Goal: Contribute content: Add original content to the website for others to see

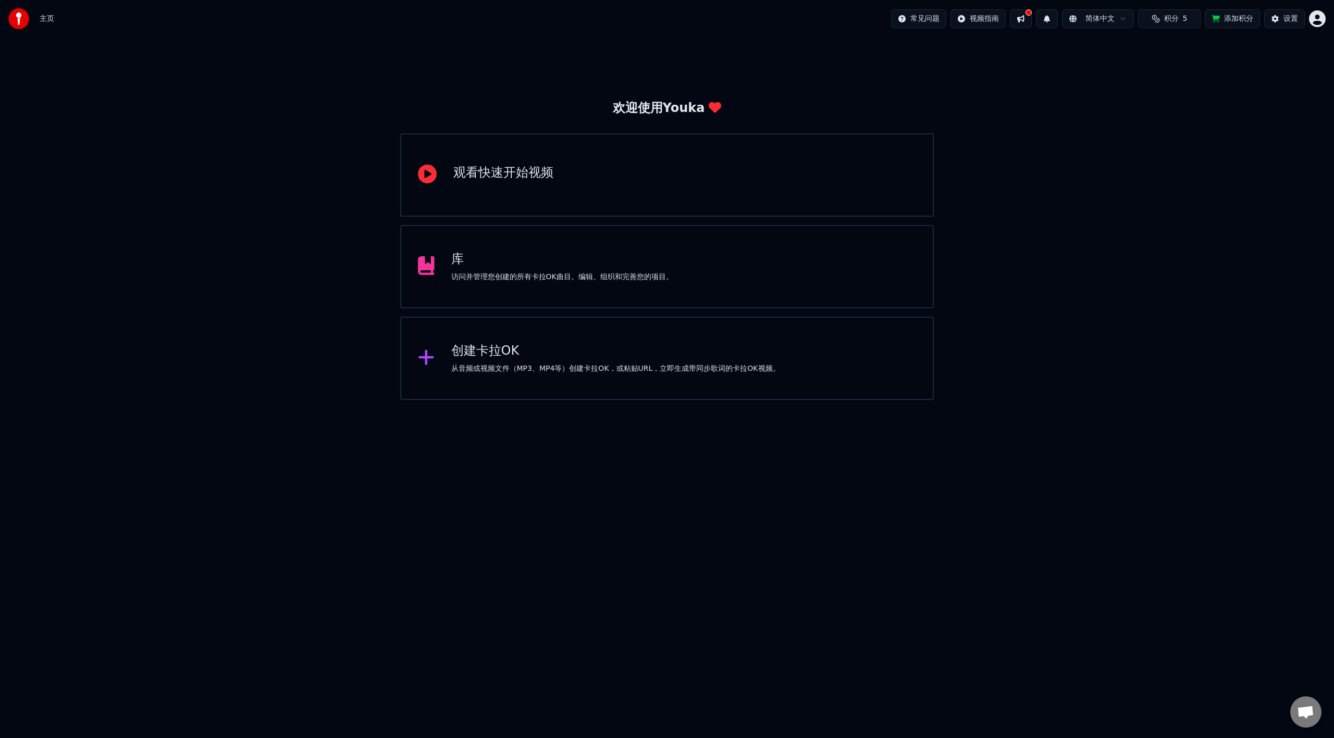
click at [568, 236] on div "库 访问并管理您创建的所有卡拉OK曲目。编辑、组织和完善您的项目。" at bounding box center [667, 266] width 534 height 83
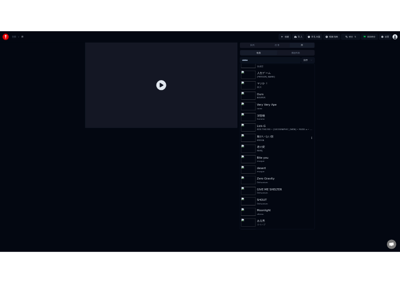
scroll to position [156, 0]
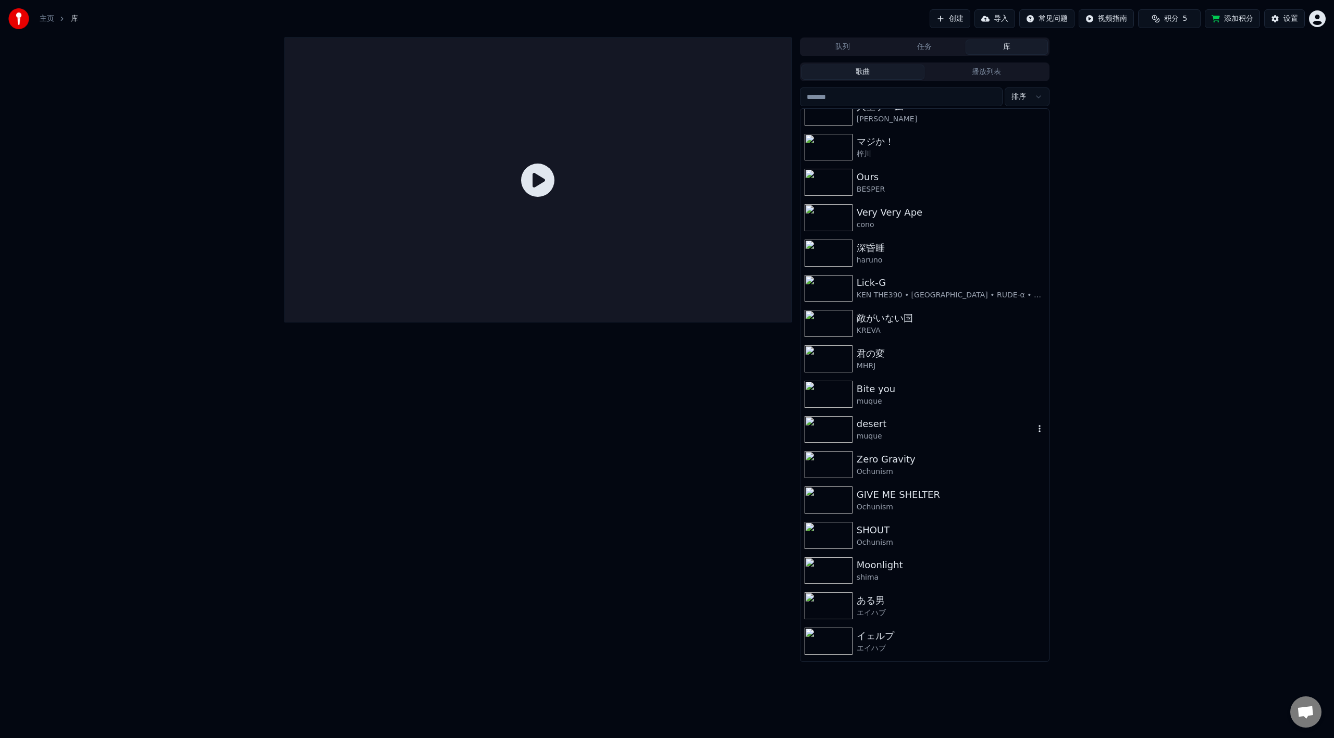
click at [830, 427] on img at bounding box center [829, 429] width 48 height 27
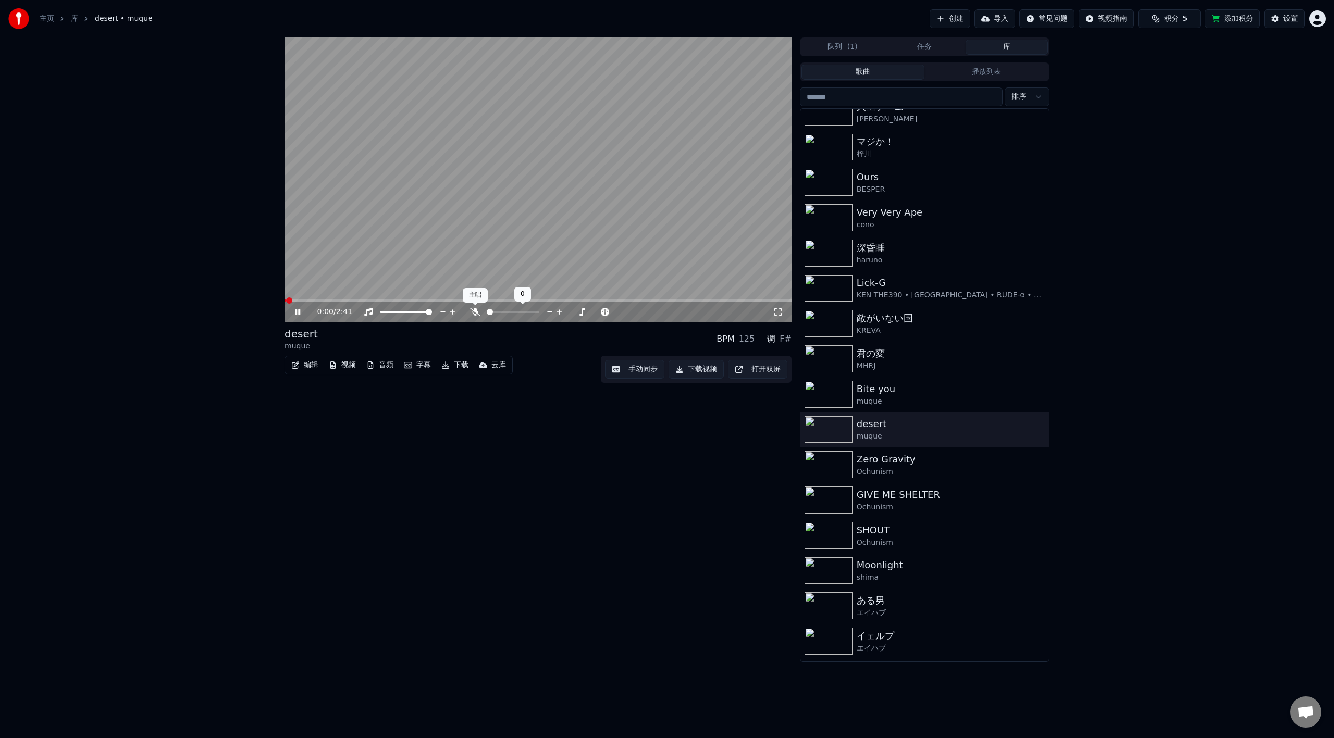
click at [474, 313] on icon at bounding box center [475, 312] width 10 height 8
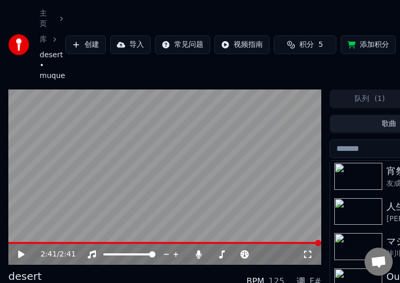
scroll to position [104, 0]
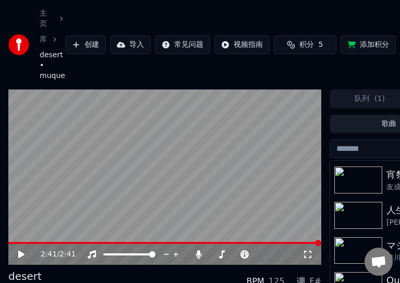
click at [377, 208] on img at bounding box center [358, 215] width 48 height 27
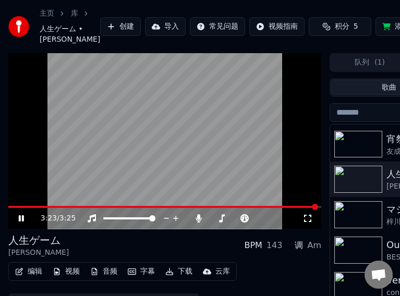
click at [375, 158] on img at bounding box center [358, 144] width 48 height 27
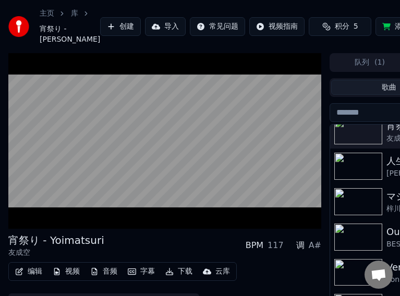
scroll to position [156, 0]
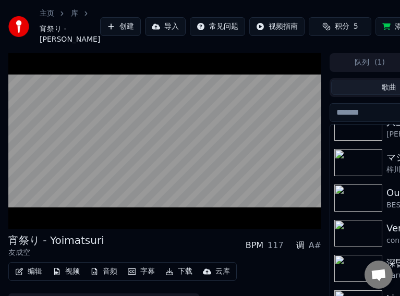
click at [368, 176] on img at bounding box center [358, 162] width 48 height 27
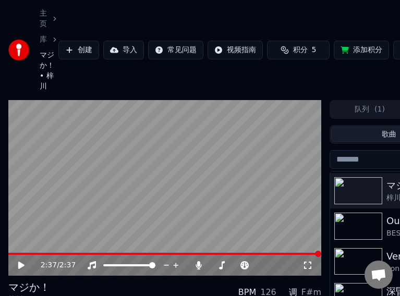
scroll to position [208, 0]
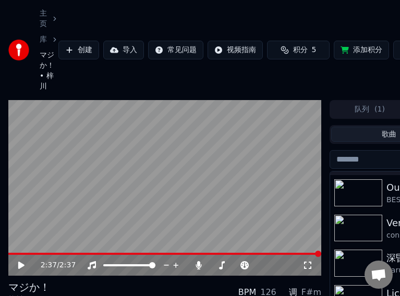
click at [358, 228] on img at bounding box center [358, 228] width 48 height 27
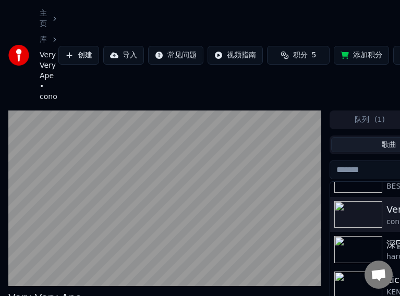
scroll to position [313, 0]
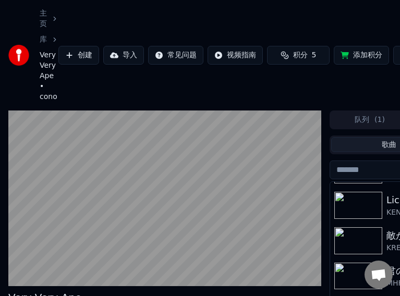
click at [356, 239] on img at bounding box center [358, 240] width 48 height 27
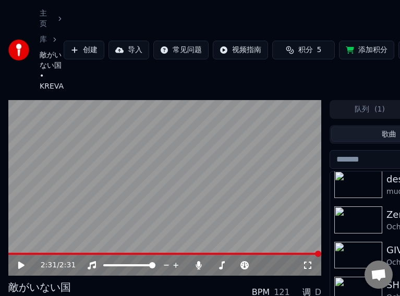
scroll to position [469, 0]
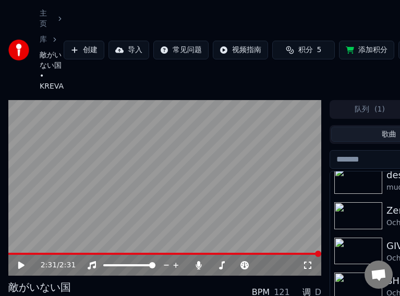
click at [364, 242] on img at bounding box center [358, 251] width 48 height 27
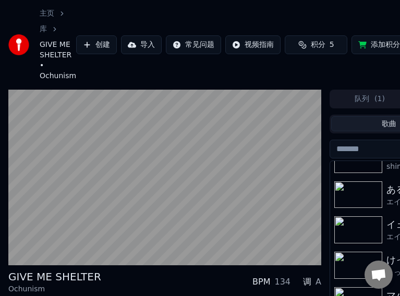
scroll to position [622, 0]
click at [375, 184] on img at bounding box center [358, 194] width 48 height 27
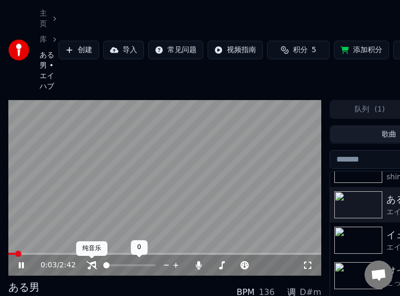
click at [90, 268] on icon at bounding box center [92, 265] width 10 height 8
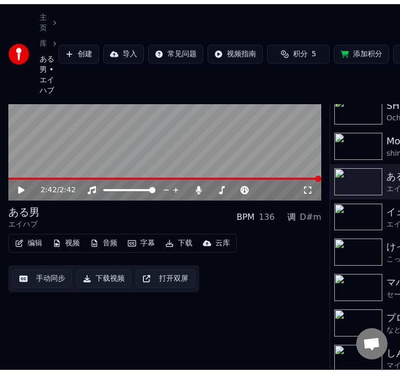
scroll to position [563, 0]
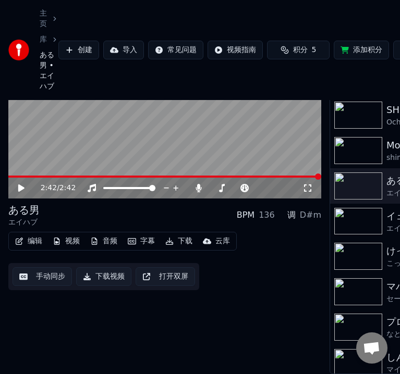
click at [349, 356] on img at bounding box center [358, 362] width 48 height 27
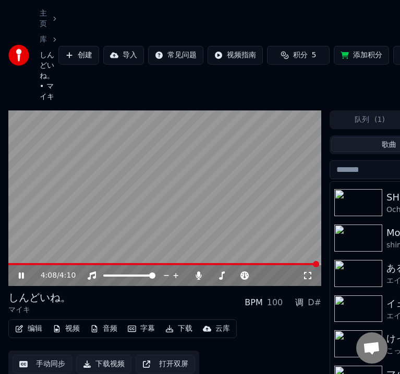
click at [373, 241] on img at bounding box center [358, 238] width 48 height 27
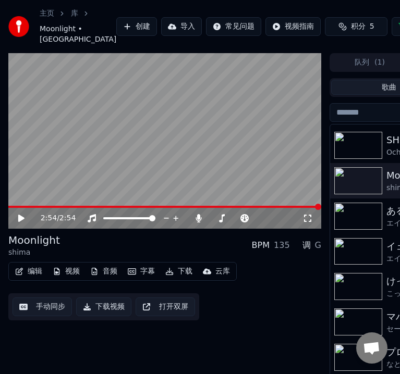
click at [381, 259] on img at bounding box center [358, 251] width 48 height 27
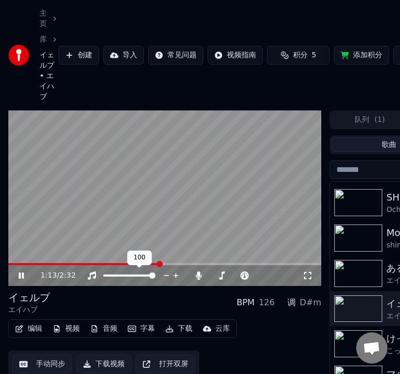
click at [125, 274] on div at bounding box center [139, 275] width 84 height 10
click at [128, 277] on div at bounding box center [139, 275] width 84 height 10
click at [128, 277] on span at bounding box center [115, 276] width 24 height 2
click at [155, 273] on span at bounding box center [152, 276] width 6 height 6
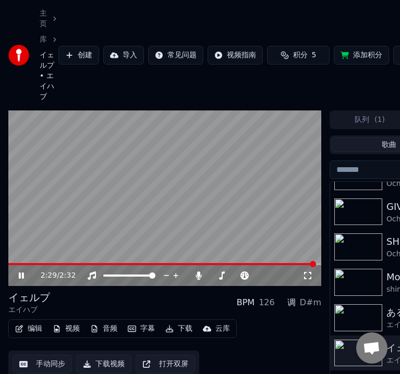
scroll to position [511, 0]
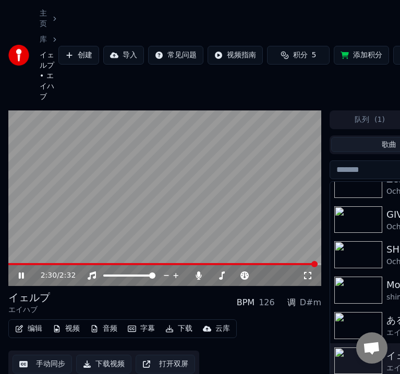
click at [366, 251] on img at bounding box center [358, 254] width 48 height 27
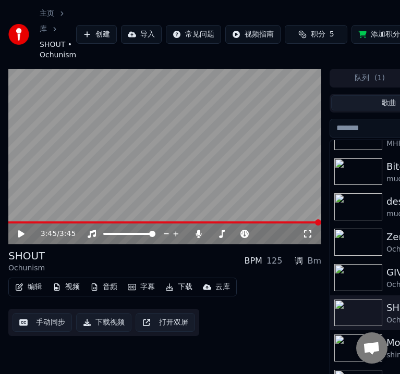
scroll to position [407, 0]
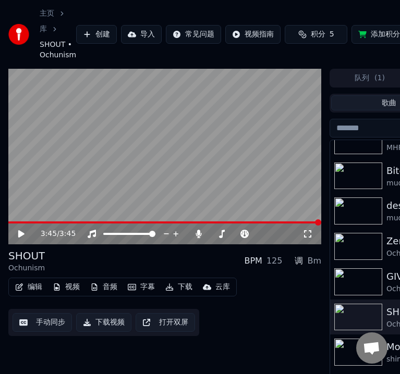
click at [376, 176] on img at bounding box center [358, 176] width 48 height 27
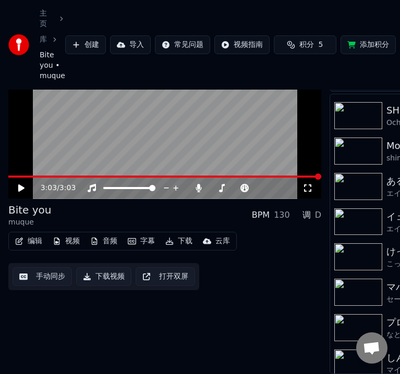
scroll to position [73, 0]
click at [364, 314] on img at bounding box center [358, 327] width 48 height 27
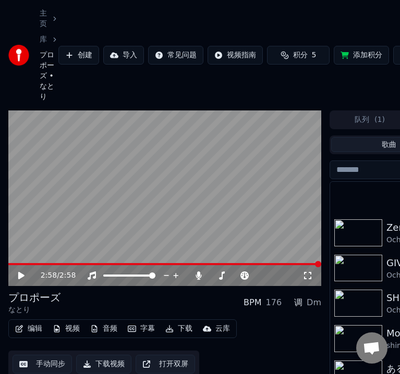
scroll to position [459, 0]
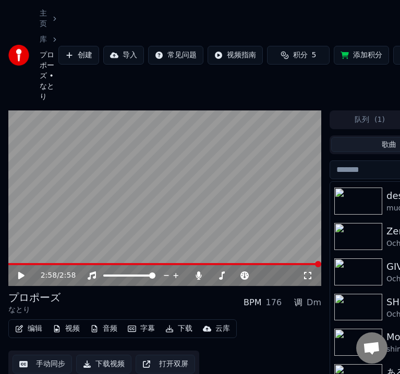
click at [364, 232] on img at bounding box center [358, 236] width 48 height 27
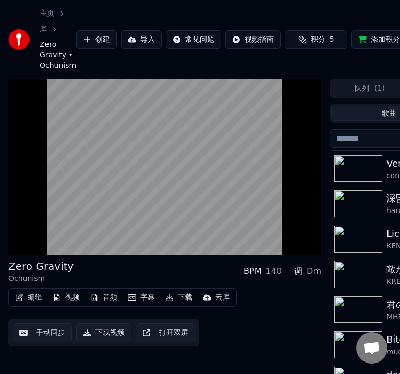
scroll to position [250, 0]
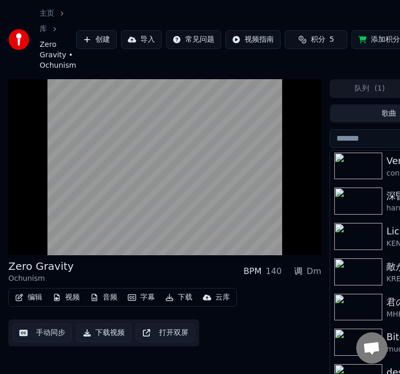
click at [368, 301] on img at bounding box center [358, 307] width 48 height 27
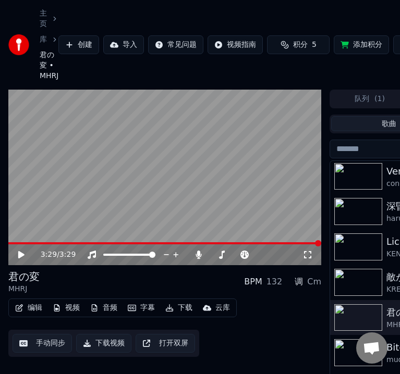
click at [376, 241] on img at bounding box center [358, 246] width 48 height 27
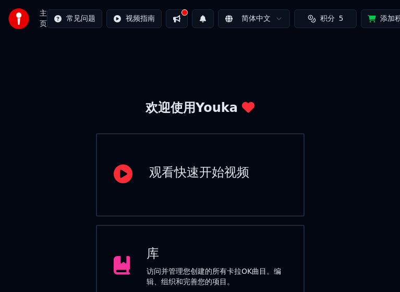
click at [202, 254] on div "库" at bounding box center [216, 254] width 140 height 17
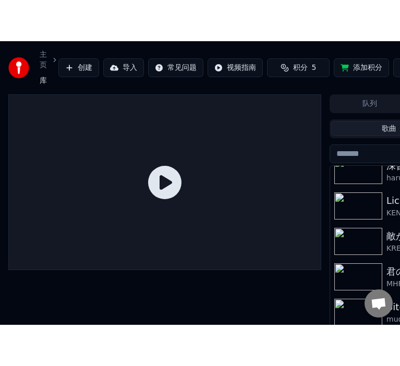
scroll to position [313, 0]
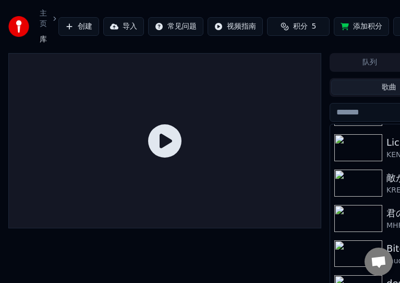
click at [366, 156] on img at bounding box center [358, 147] width 48 height 27
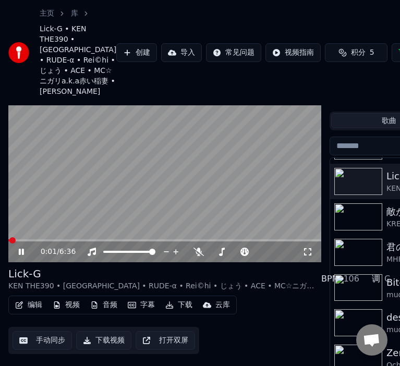
scroll to position [52, 0]
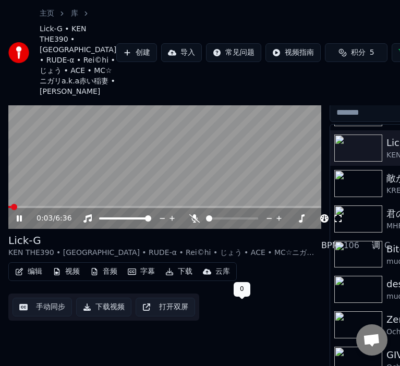
click at [194, 223] on icon at bounding box center [194, 218] width 10 height 8
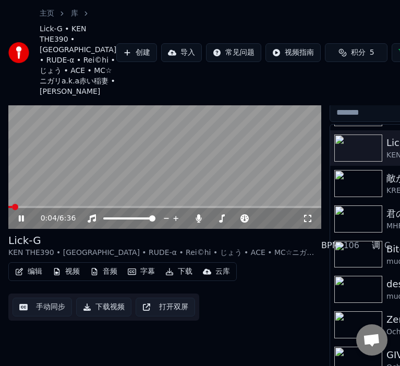
click at [52, 208] on span at bounding box center [164, 207] width 313 height 2
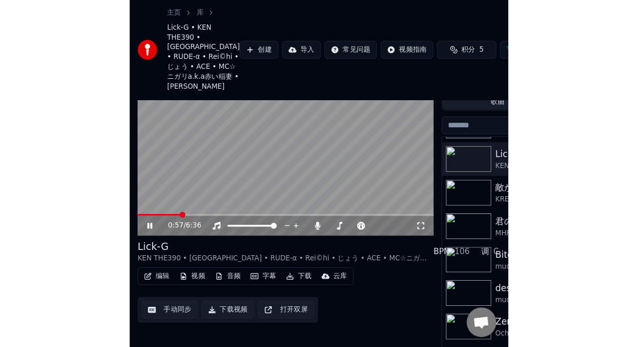
scroll to position [0, 0]
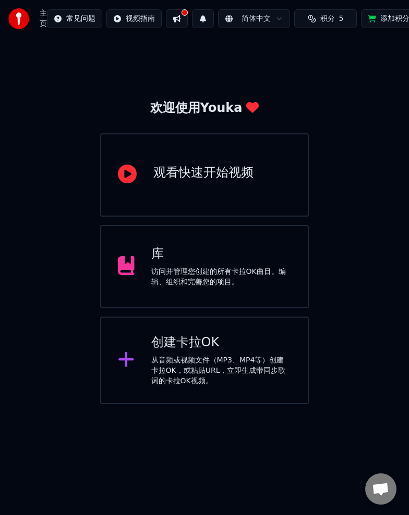
click at [215, 356] on div "从音频或视频文件（MP3、MP4等）创建卡拉OK，或粘贴URL，立即生成带同步歌词的卡拉OK视频。" at bounding box center [221, 370] width 140 height 31
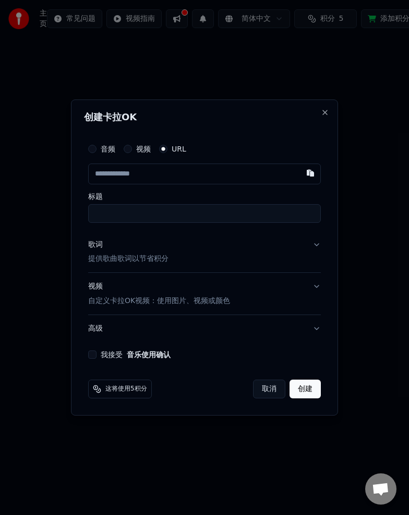
click at [149, 175] on input "text" at bounding box center [204, 174] width 232 height 21
type input "**********"
click at [307, 255] on button "歌词 提供歌曲歌词以节省积分" at bounding box center [204, 252] width 232 height 42
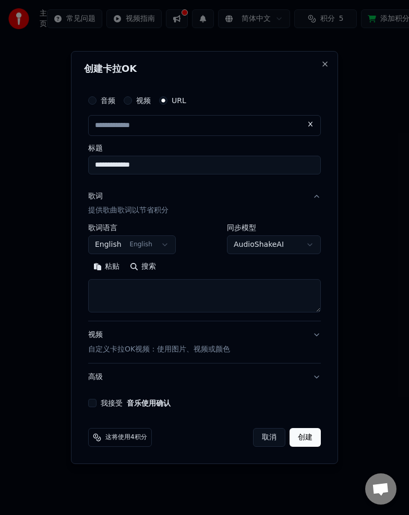
type input "**********"
click at [104, 250] on body "**********" at bounding box center [204, 202] width 409 height 404
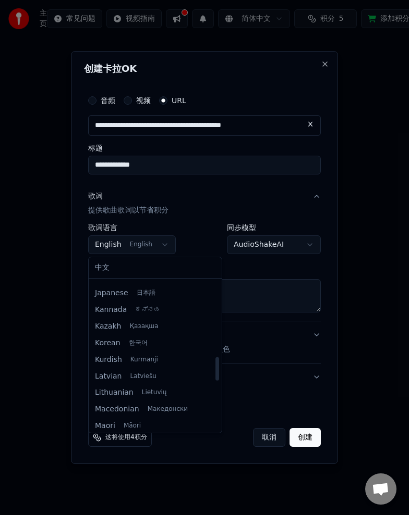
scroll to position [383, 0]
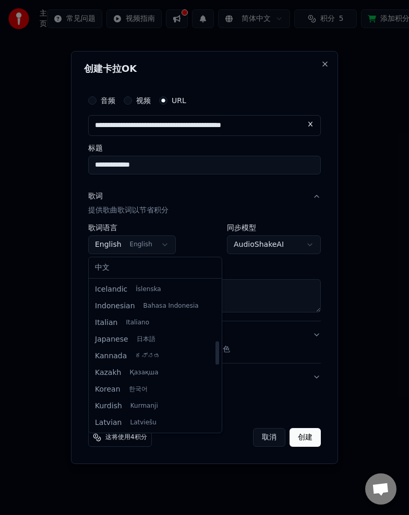
select select "**"
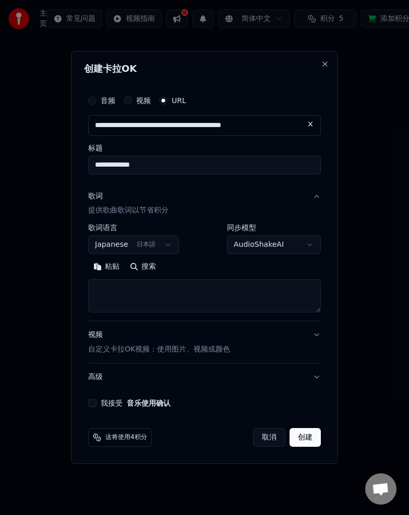
click at [192, 299] on textarea at bounding box center [204, 296] width 232 height 33
paste textarea "**********"
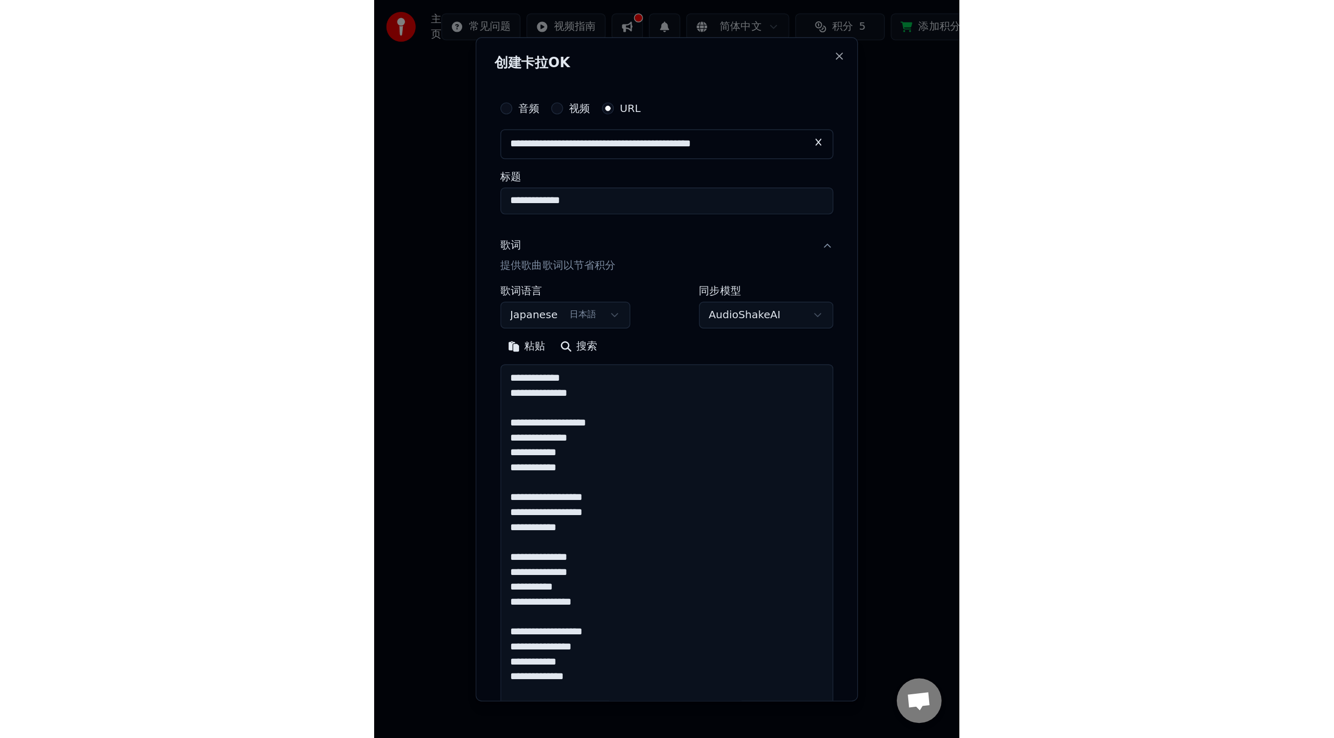
scroll to position [763, 0]
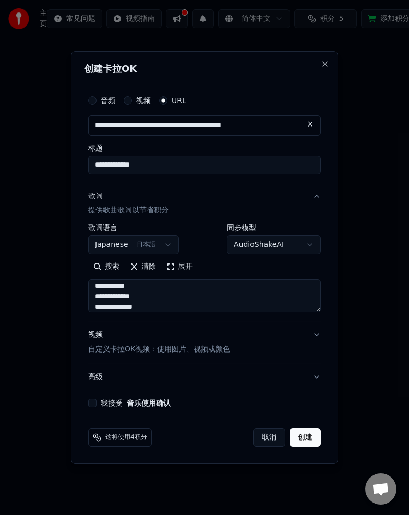
type textarea "**********"
click at [183, 377] on button "高级" at bounding box center [204, 377] width 232 height 27
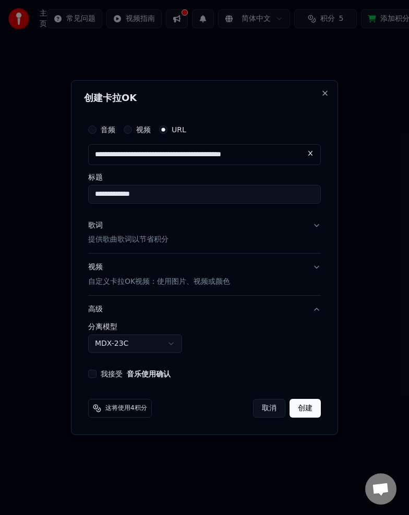
click at [135, 345] on body "**********" at bounding box center [204, 202] width 409 height 404
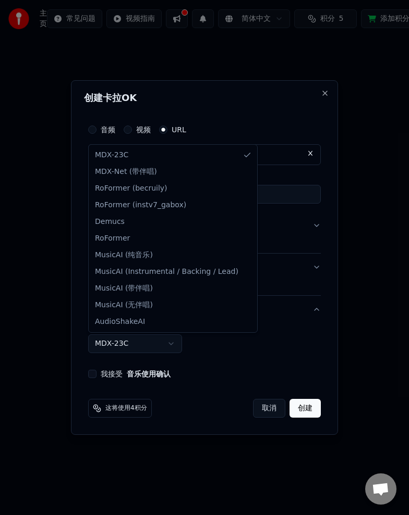
select select "**********"
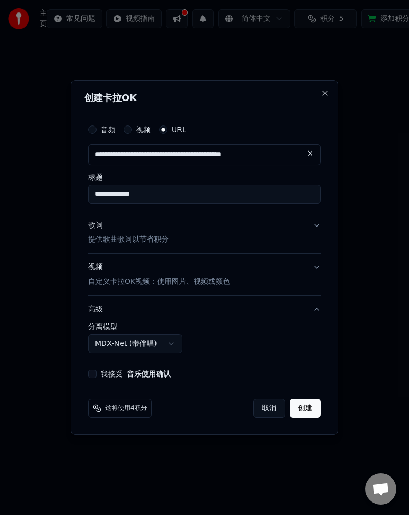
click at [93, 377] on button "我接受 音乐使用确认" at bounding box center [92, 374] width 8 height 8
click at [299, 412] on button "创建" at bounding box center [304, 408] width 31 height 19
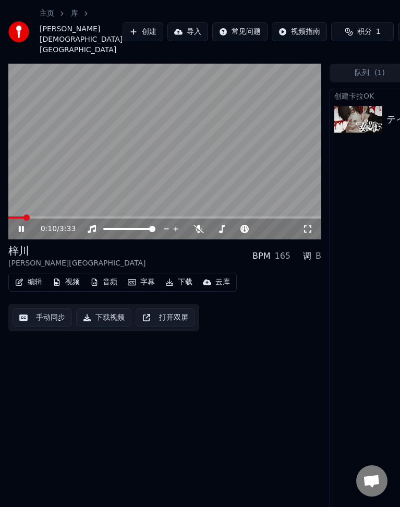
click at [147, 208] on video at bounding box center [164, 152] width 313 height 176
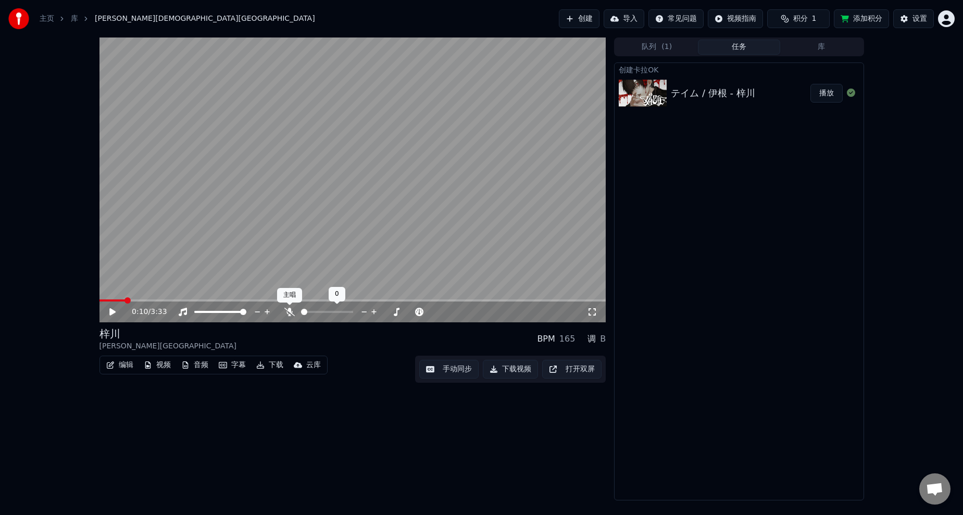
click at [288, 314] on icon at bounding box center [290, 312] width 10 height 8
click at [112, 313] on icon at bounding box center [112, 311] width 6 height 7
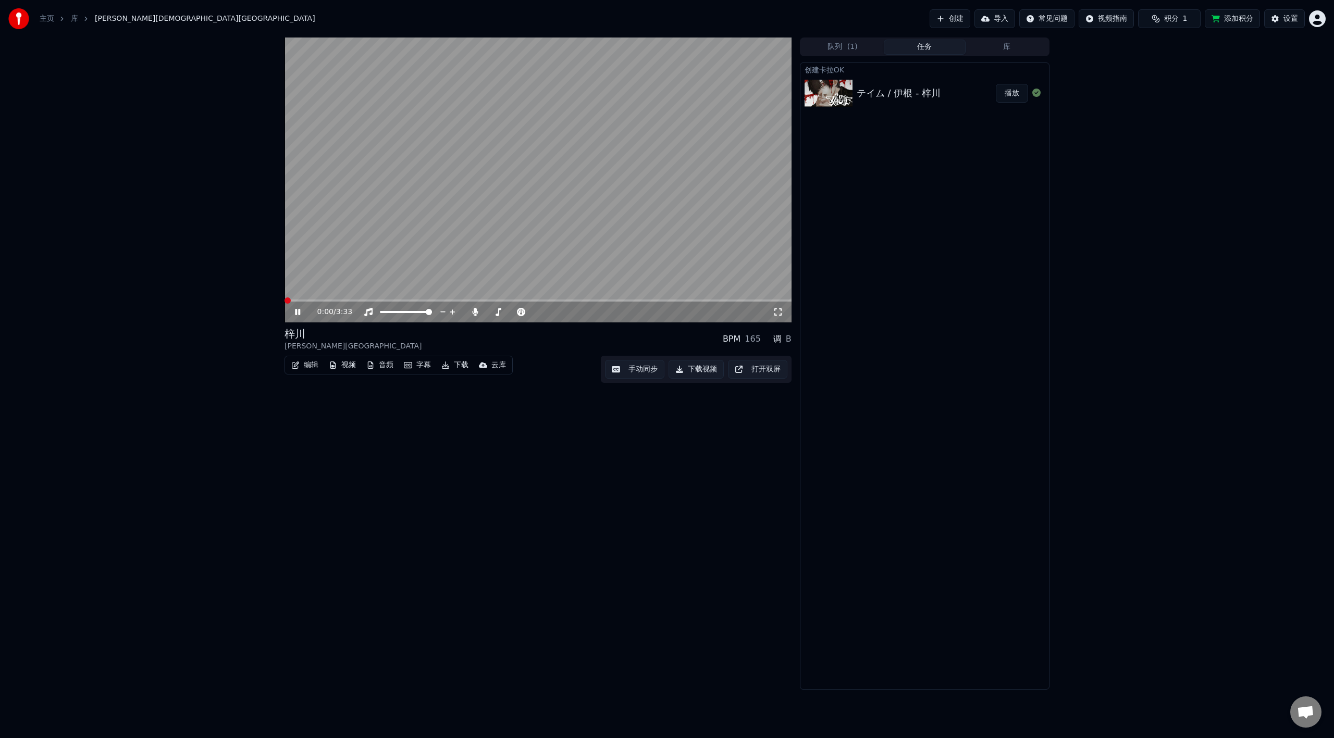
click at [285, 300] on span at bounding box center [285, 301] width 0 height 2
click at [300, 301] on span at bounding box center [538, 301] width 507 height 2
click at [292, 314] on div "0:29 / 3:33" at bounding box center [538, 312] width 499 height 10
click at [298, 314] on icon at bounding box center [305, 312] width 24 height 8
click at [506, 190] on video at bounding box center [538, 180] width 507 height 285
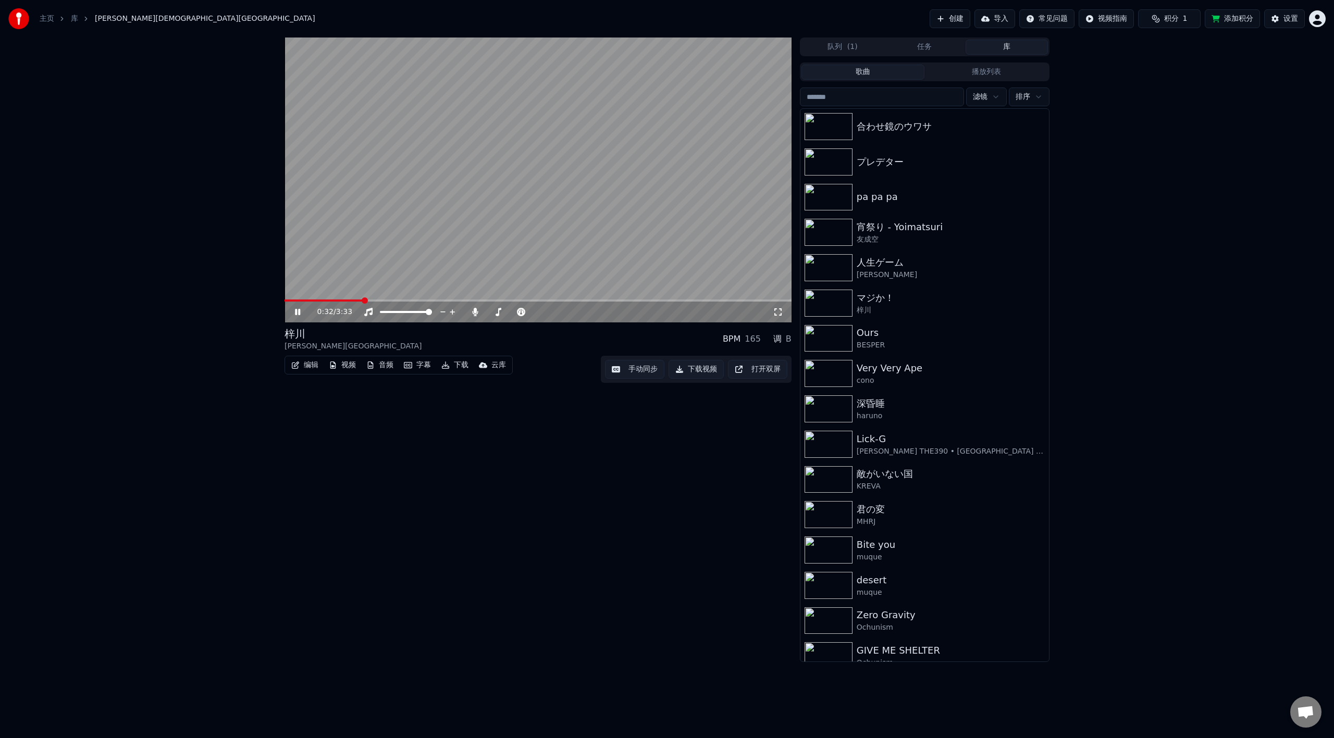
click at [1004, 51] on button "库" at bounding box center [1007, 47] width 82 height 15
click at [1034, 125] on icon "button" at bounding box center [1039, 126] width 10 height 8
click at [1039, 184] on div "打开目录" at bounding box center [1030, 179] width 79 height 17
click at [1323, 17] on html "主页 库 梓川 • テイム • 伊根 创建 导入 常见问题 视频指南 积分 1 添加积分 设置 梓川 テイム • 伊根 BPM 165 调 B 编辑 视频 音…" at bounding box center [667, 369] width 1334 height 738
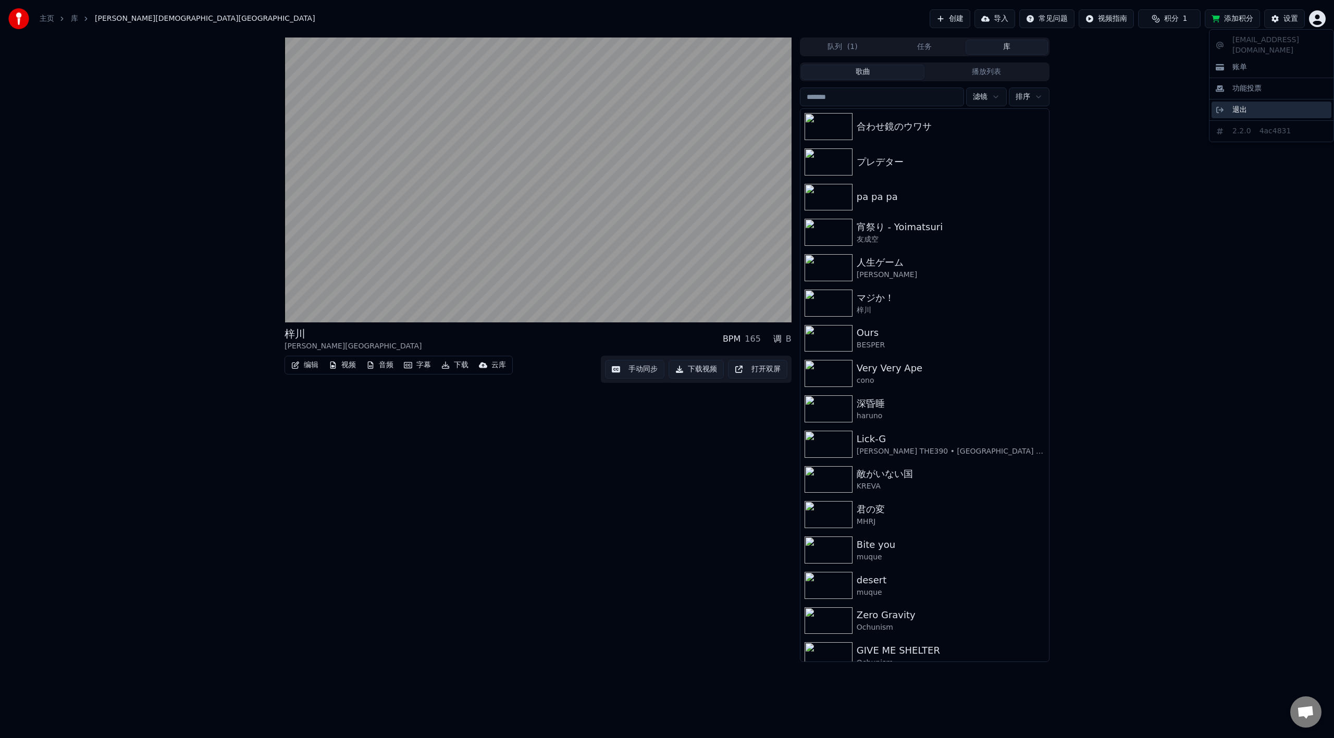
click at [1277, 102] on div "退出" at bounding box center [1272, 110] width 120 height 17
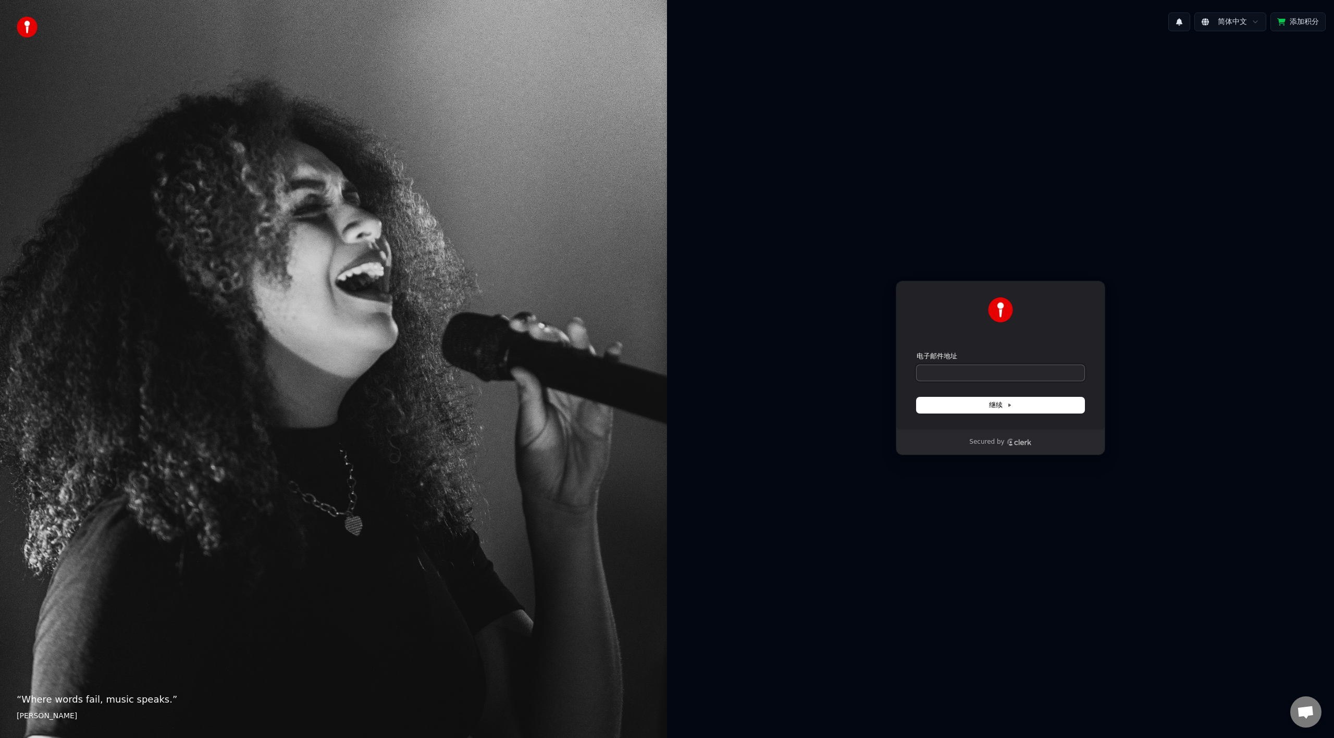
click at [949, 369] on input "电子邮件地址" at bounding box center [1001, 373] width 168 height 16
click at [1008, 367] on input "电子邮件地址" at bounding box center [1001, 373] width 168 height 16
paste input "**********"
click at [1005, 404] on span "继续" at bounding box center [1000, 405] width 23 height 9
type input "**********"
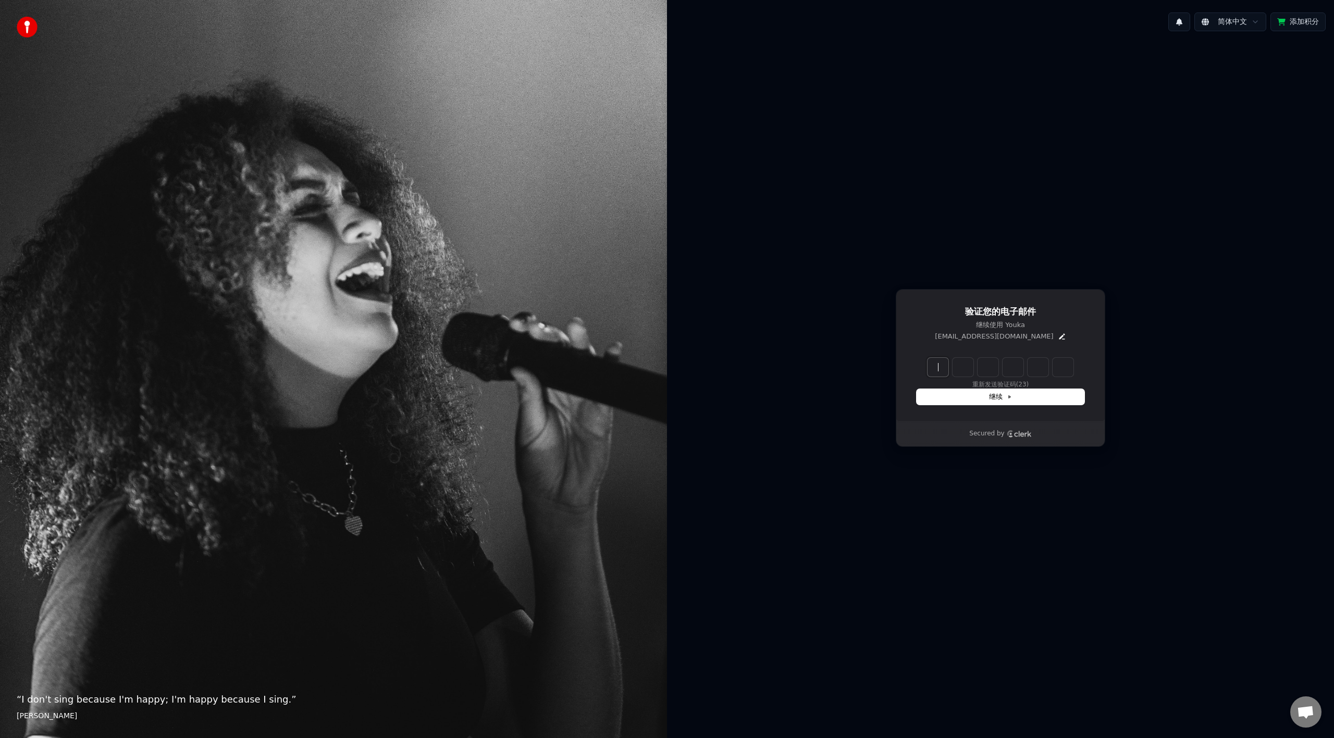
paste input "******"
type input "******"
